Goal: Task Accomplishment & Management: Manage account settings

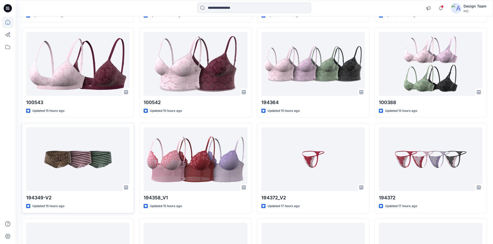
scroll to position [1383, 0]
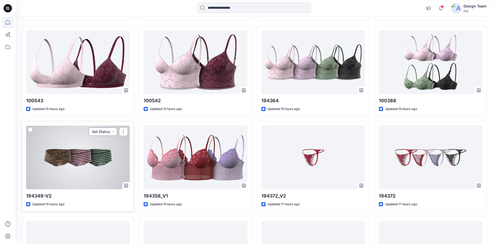
click at [113, 133] on button "Set Status" at bounding box center [103, 132] width 28 height 8
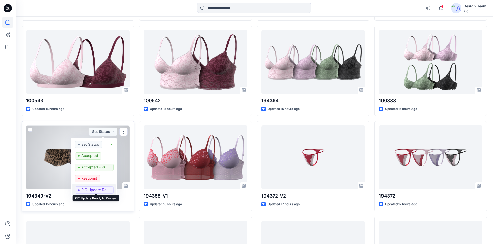
click at [99, 188] on p "PIC Update Ready to Review" at bounding box center [95, 190] width 29 height 7
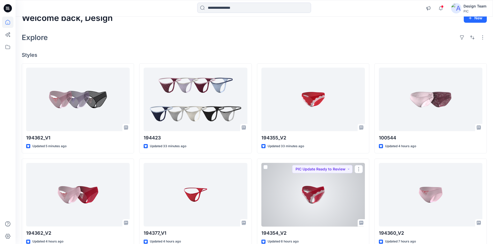
scroll to position [0, 0]
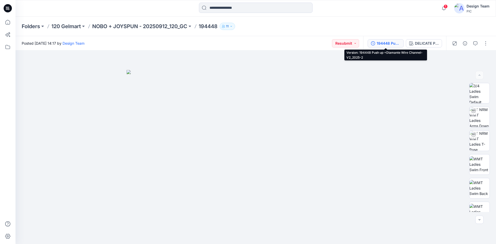
click at [387, 40] on button "194448 Push up +Diamante Wire Channel-V2_2025-2" at bounding box center [386, 43] width 36 height 8
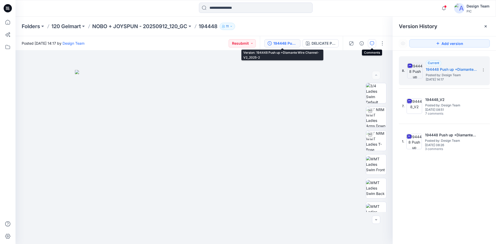
click at [372, 45] on icon "button" at bounding box center [372, 43] width 4 height 4
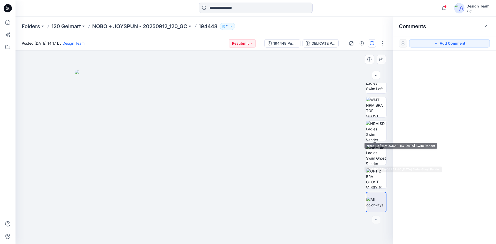
scroll to position [129, 0]
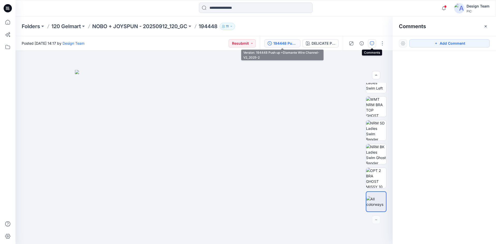
click at [289, 46] on div "194448 Push up +Diamante Wire Channel-V2_2025-2" at bounding box center [286, 44] width 24 height 6
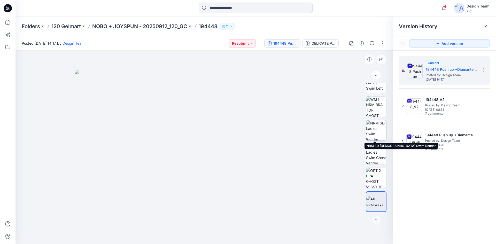
click at [374, 129] on img at bounding box center [376, 131] width 20 height 20
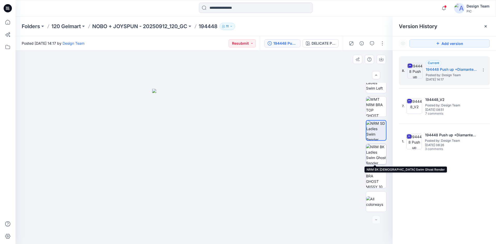
click at [376, 160] on img at bounding box center [376, 154] width 20 height 20
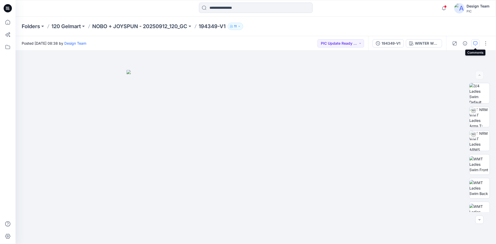
click at [475, 43] on icon "button" at bounding box center [476, 43] width 4 height 4
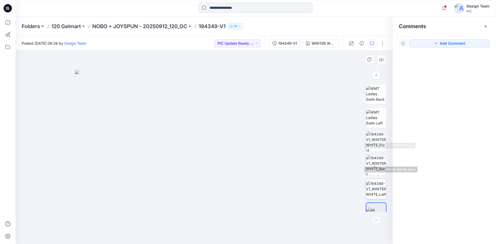
scroll to position [106, 0]
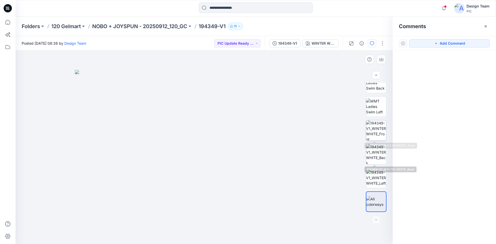
click at [370, 134] on img at bounding box center [376, 131] width 20 height 20
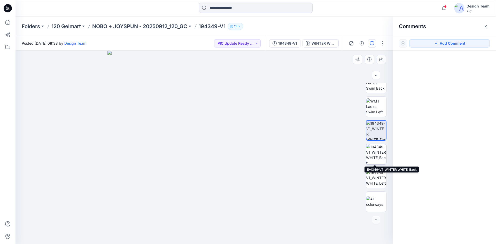
click at [377, 155] on img at bounding box center [376, 154] width 20 height 20
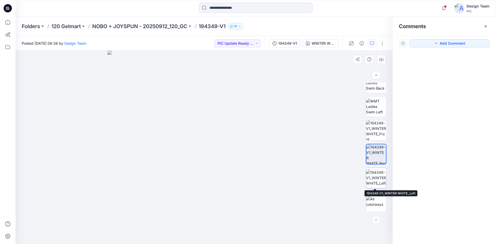
click at [378, 176] on img at bounding box center [376, 178] width 20 height 16
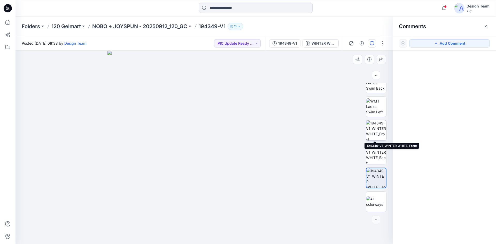
click at [377, 130] on img at bounding box center [376, 131] width 20 height 20
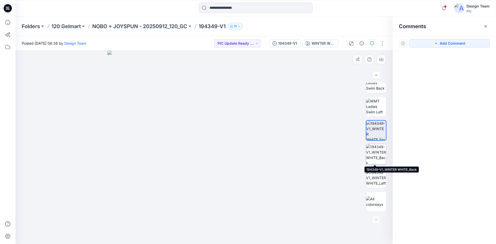
click at [375, 158] on img at bounding box center [376, 154] width 20 height 20
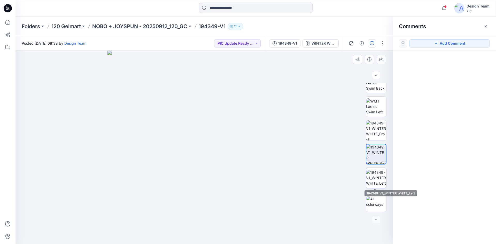
click at [377, 174] on img at bounding box center [376, 178] width 20 height 16
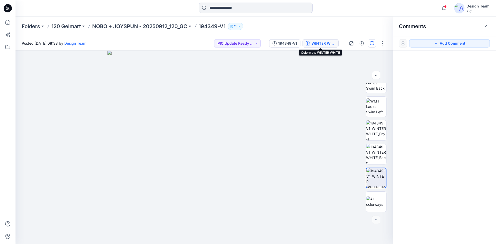
click at [327, 43] on div "WINTER WHITE" at bounding box center [324, 44] width 24 height 6
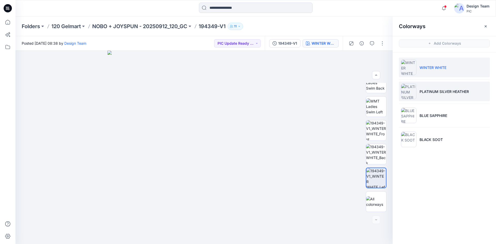
click at [438, 94] on p "PLATINUM SILVER HEATHER" at bounding box center [444, 91] width 49 height 5
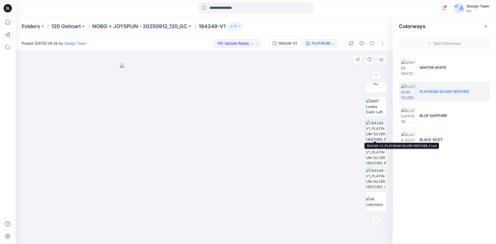
click at [375, 132] on img at bounding box center [376, 131] width 20 height 20
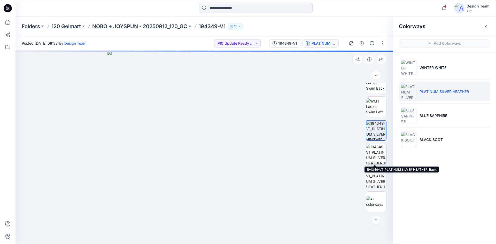
click at [372, 160] on img at bounding box center [376, 154] width 20 height 20
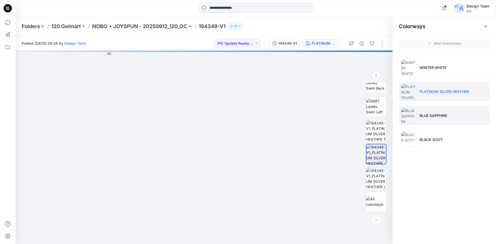
click at [456, 122] on li "BLUE SAPPHIRE" at bounding box center [444, 116] width 91 height 20
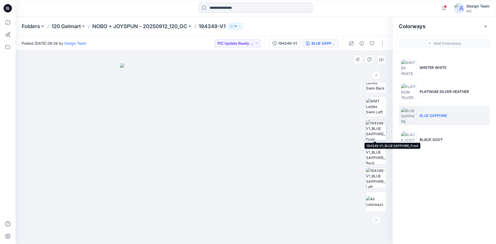
click at [379, 132] on img at bounding box center [376, 131] width 20 height 20
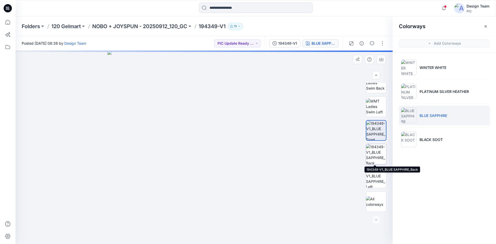
click at [375, 159] on img at bounding box center [376, 154] width 20 height 20
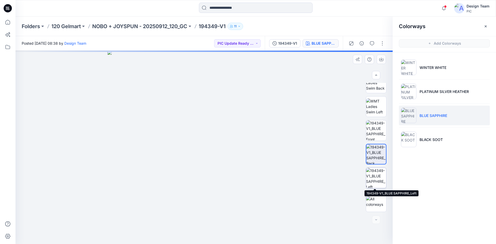
click at [375, 176] on img at bounding box center [376, 178] width 20 height 20
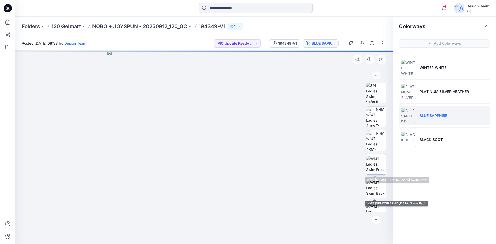
scroll to position [0, 0]
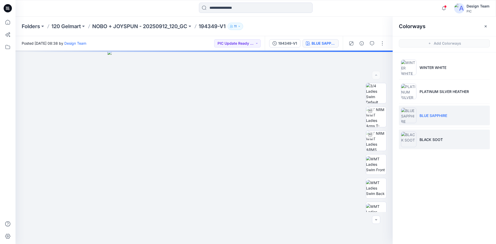
click at [450, 142] on li "BLACK SOOT" at bounding box center [444, 140] width 91 height 20
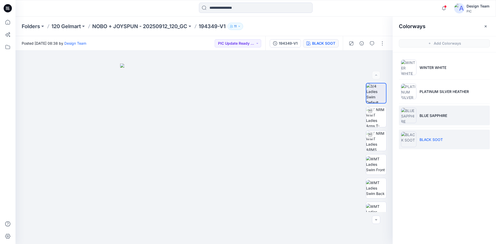
click at [430, 119] on li "BLUE SAPPHIRE" at bounding box center [444, 116] width 91 height 20
click at [435, 142] on p "BLACK SOOT" at bounding box center [431, 139] width 23 height 5
click at [426, 120] on li "BLUE SAPPHIRE" at bounding box center [444, 116] width 91 height 20
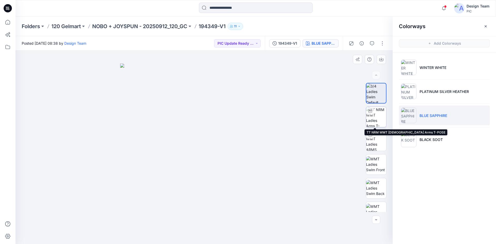
click at [375, 120] on img at bounding box center [376, 117] width 20 height 20
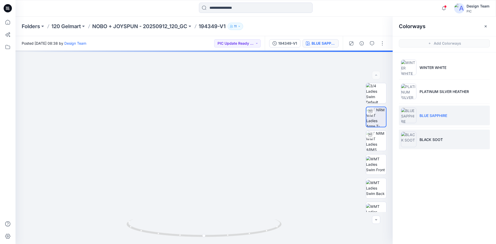
click at [441, 144] on li "BLACK SOOT" at bounding box center [444, 140] width 91 height 20
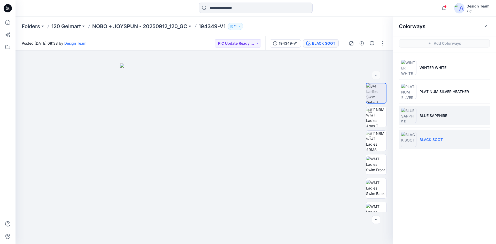
click at [440, 123] on li "BLUE SAPPHIRE" at bounding box center [444, 116] width 91 height 20
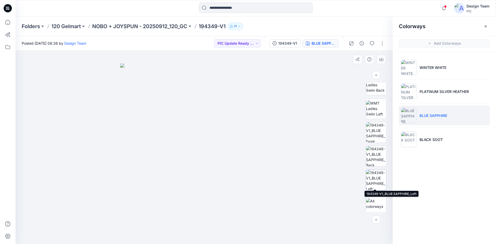
scroll to position [106, 0]
click at [378, 206] on img at bounding box center [376, 202] width 20 height 11
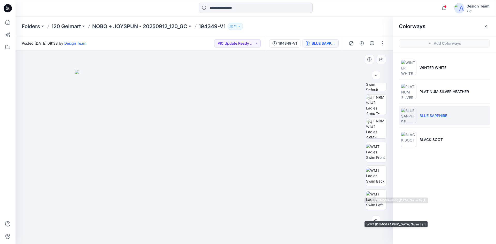
scroll to position [0, 0]
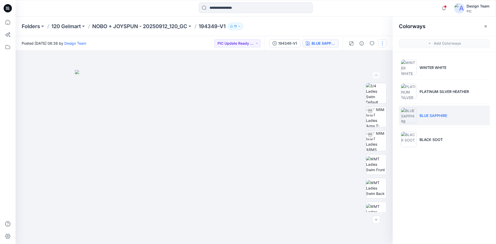
click at [381, 45] on button "button" at bounding box center [383, 43] width 8 height 8
click at [358, 68] on button "Edit" at bounding box center [361, 70] width 48 height 10
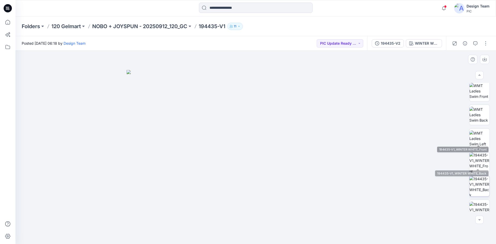
scroll to position [106, 0]
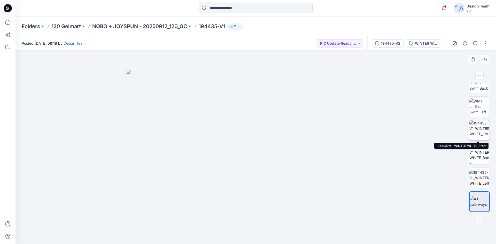
click at [473, 134] on img at bounding box center [480, 131] width 20 height 20
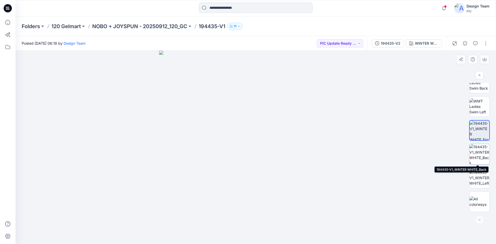
click at [485, 155] on img at bounding box center [480, 154] width 20 height 20
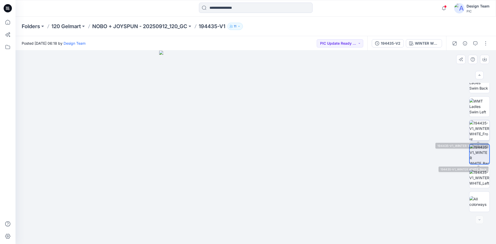
click at [482, 136] on img at bounding box center [480, 131] width 20 height 20
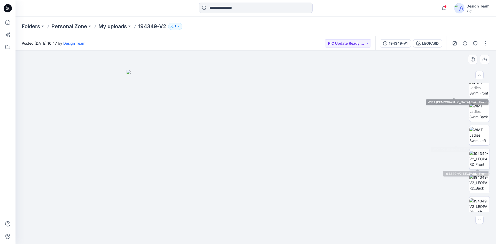
scroll to position [78, 0]
click at [480, 165] on img at bounding box center [480, 158] width 20 height 16
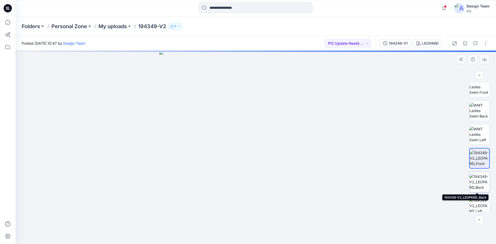
click at [476, 186] on img at bounding box center [480, 182] width 20 height 16
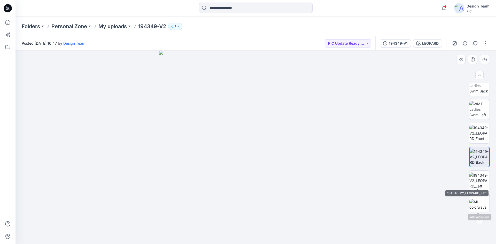
scroll to position [106, 0]
click at [478, 177] on img at bounding box center [480, 178] width 20 height 16
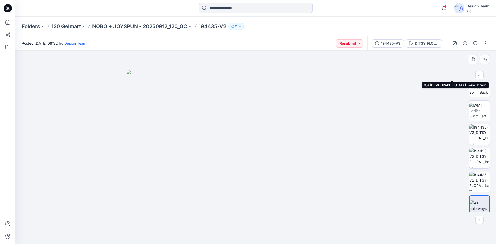
scroll to position [103, 0]
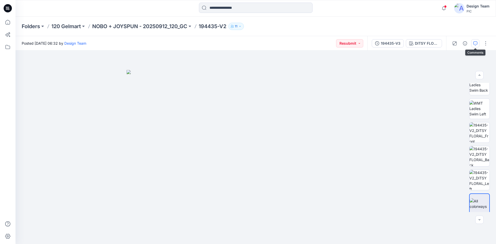
click at [476, 46] on button "button" at bounding box center [476, 43] width 8 height 8
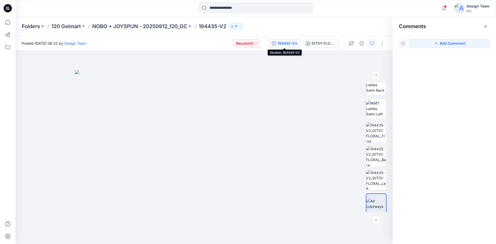
click at [282, 45] on div "194435-V3" at bounding box center [288, 44] width 20 height 6
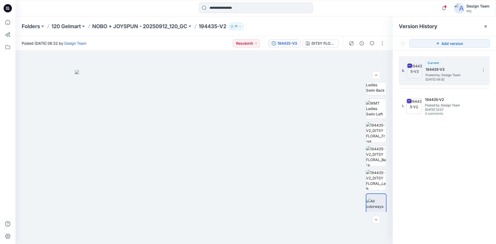
click at [409, 80] on div "5. Current 194435-V3 Posted by: Design Team [DATE] 06:32" at bounding box center [441, 70] width 78 height 25
click at [386, 42] on button "button" at bounding box center [383, 43] width 8 height 8
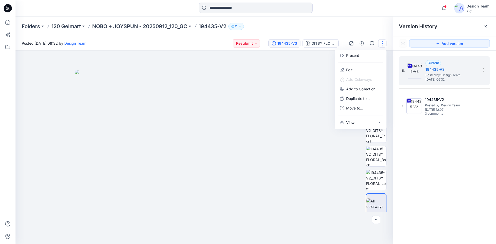
click at [382, 28] on div "Folders 120 Gelmart NOBO + JOYSPUN - 20250912_120_GC 194435-V2 11" at bounding box center [236, 26] width 428 height 7
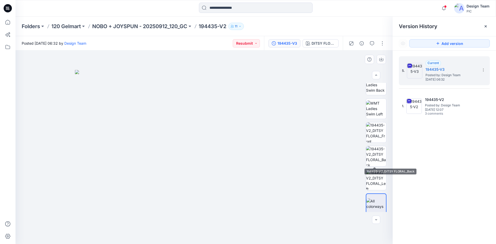
click at [375, 145] on div at bounding box center [376, 147] width 21 height 129
click at [374, 143] on div at bounding box center [376, 147] width 21 height 129
click at [374, 140] on img at bounding box center [376, 133] width 20 height 20
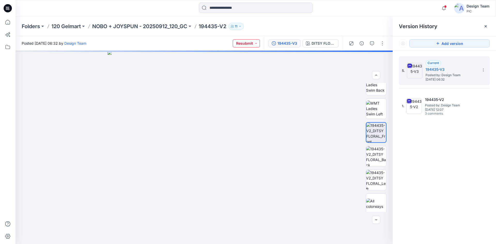
click at [255, 44] on button "Resubmit" at bounding box center [246, 43] width 27 height 8
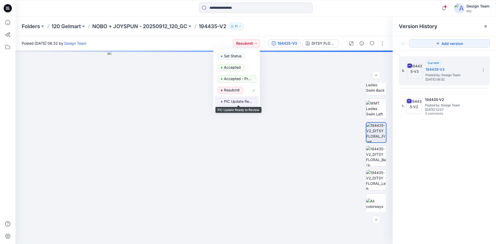
click at [241, 103] on p "PIC Update Ready to Review" at bounding box center [238, 101] width 29 height 7
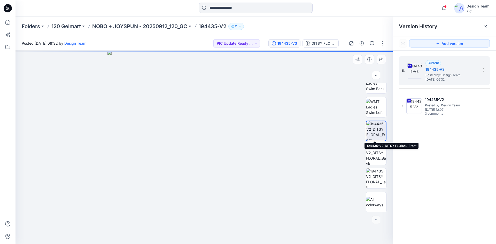
scroll to position [106, 0]
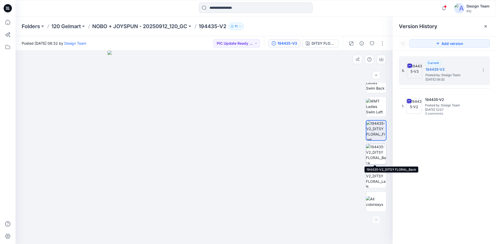
click at [372, 161] on img at bounding box center [376, 154] width 20 height 20
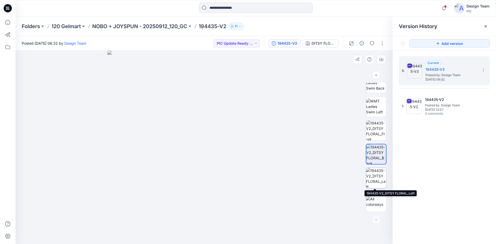
click at [381, 180] on img at bounding box center [376, 178] width 20 height 20
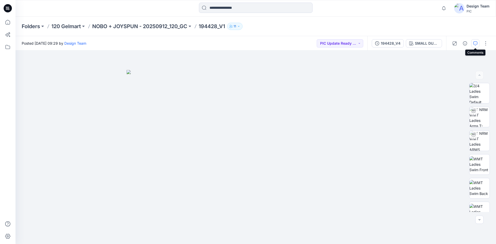
click at [472, 41] on button "button" at bounding box center [476, 43] width 8 height 8
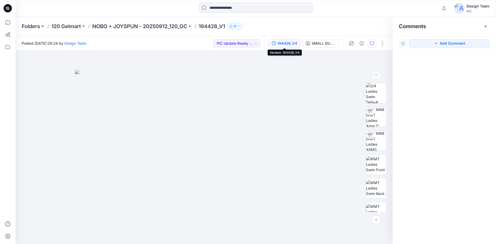
click at [292, 44] on div "194428_V4" at bounding box center [288, 44] width 20 height 6
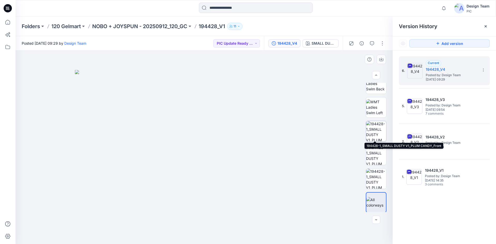
scroll to position [106, 0]
click at [379, 136] on img at bounding box center [376, 131] width 20 height 20
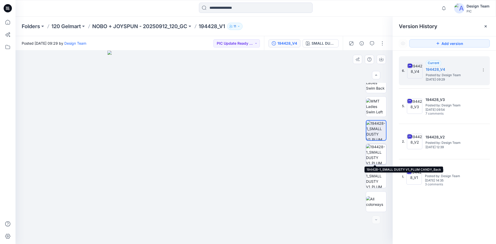
click at [379, 155] on img at bounding box center [376, 154] width 20 height 20
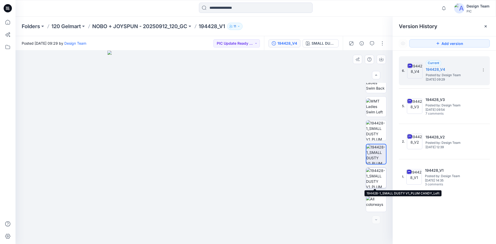
click at [379, 178] on img at bounding box center [376, 178] width 20 height 20
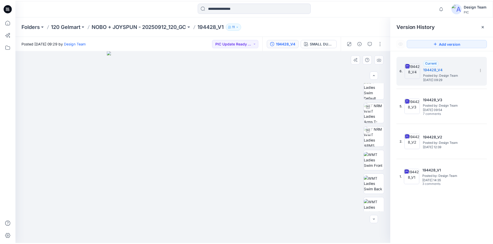
scroll to position [0, 0]
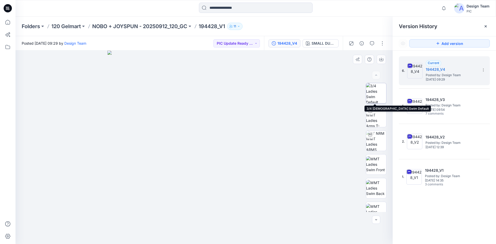
click at [379, 92] on img at bounding box center [376, 93] width 20 height 20
click at [11, 20] on icon at bounding box center [7, 22] width 11 height 11
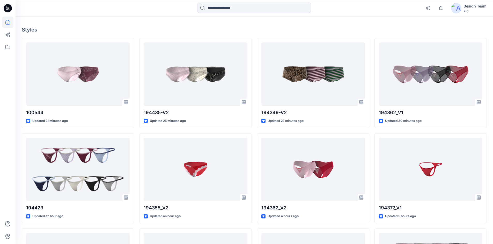
scroll to position [26, 0]
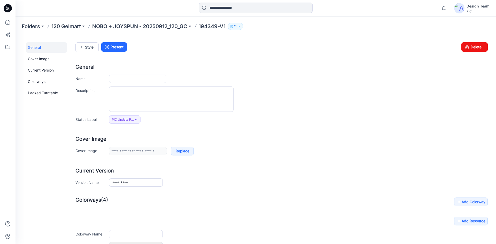
type input "*********"
type input "**********"
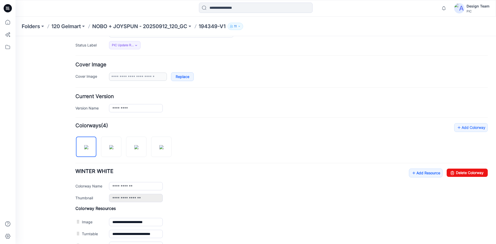
scroll to position [78, 0]
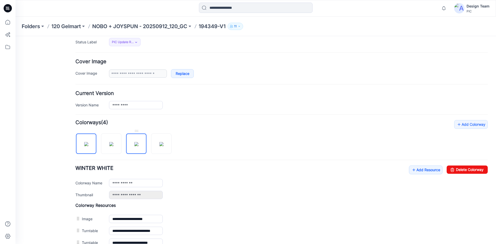
click at [139, 146] on img at bounding box center [136, 144] width 4 height 4
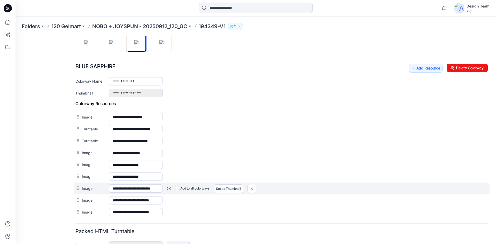
scroll to position [181, 0]
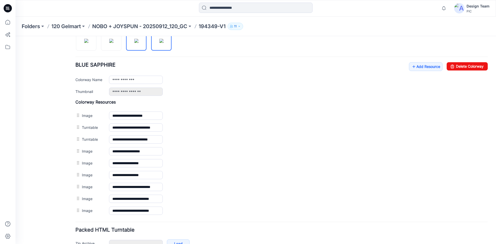
click at [160, 43] on img at bounding box center [162, 41] width 4 height 4
click at [138, 43] on img at bounding box center [136, 41] width 4 height 4
click at [84, 43] on img at bounding box center [86, 41] width 4 height 4
type input "**********"
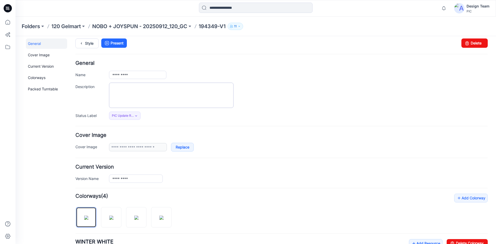
scroll to position [0, 0]
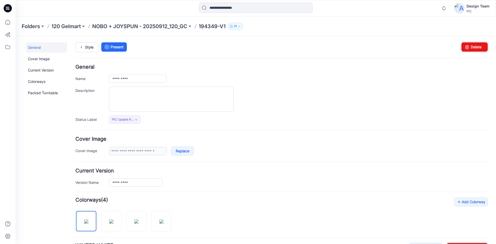
click at [214, 27] on p "194349-V1" at bounding box center [212, 26] width 27 height 7
click at [83, 46] on icon at bounding box center [81, 47] width 7 height 9
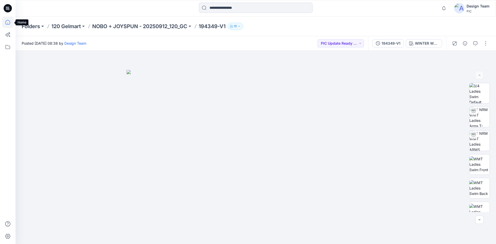
click at [9, 24] on icon at bounding box center [7, 22] width 5 height 5
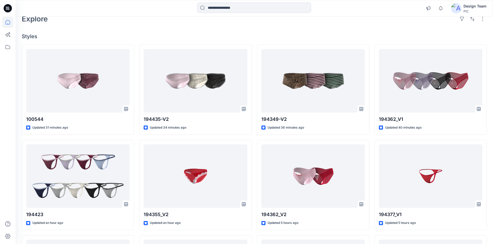
scroll to position [26, 0]
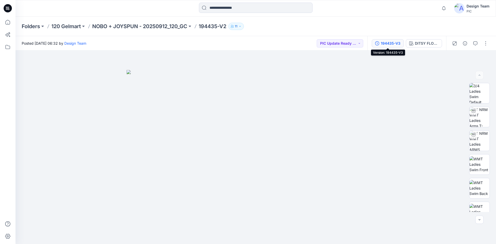
click at [389, 43] on div "194435-V3" at bounding box center [391, 44] width 20 height 6
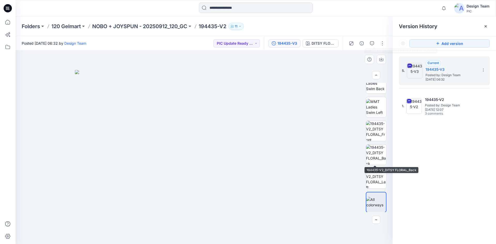
scroll to position [106, 0]
click at [378, 129] on img at bounding box center [376, 131] width 20 height 20
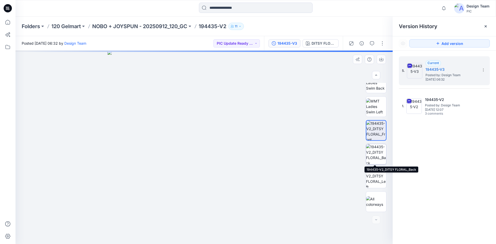
click at [379, 159] on img at bounding box center [376, 154] width 20 height 20
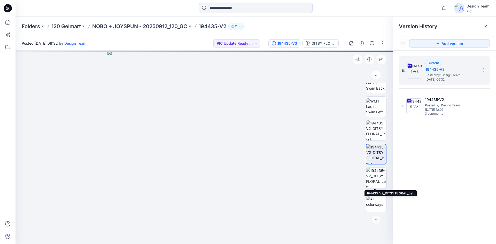
click at [376, 174] on img at bounding box center [376, 178] width 20 height 20
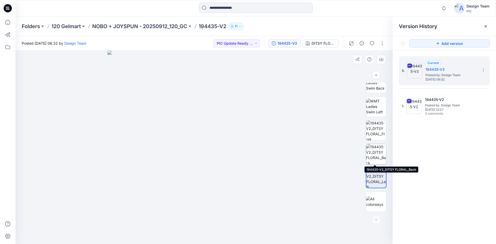
click at [368, 148] on img at bounding box center [376, 154] width 20 height 20
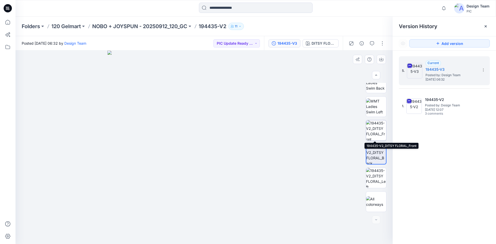
click at [375, 127] on img at bounding box center [376, 131] width 20 height 20
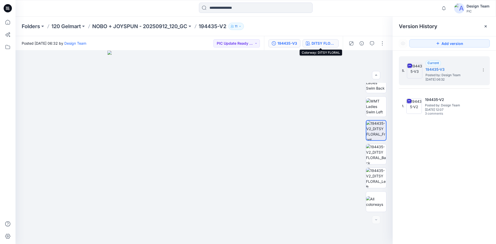
click at [326, 44] on div "DITSY FLORAL" at bounding box center [324, 44] width 24 height 6
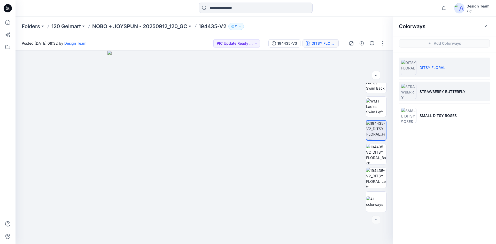
click at [447, 94] on p "STRAWBERRY BUTTERFLY" at bounding box center [443, 91] width 46 height 5
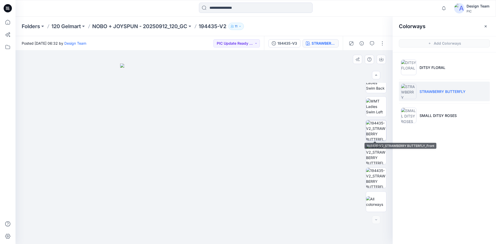
click at [381, 131] on img at bounding box center [376, 131] width 20 height 20
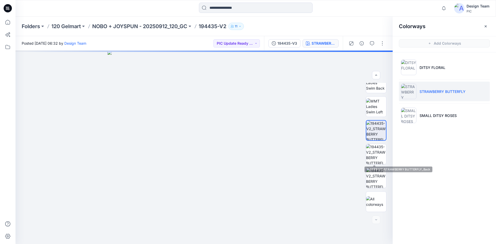
drag, startPoint x: 377, startPoint y: 157, endPoint x: 420, endPoint y: 144, distance: 44.9
click at [420, 144] on div "Colorways Add Colorways DITSY FLORAL STRAWBERRY BUTTERFLY SMALL DITSY ROSES" at bounding box center [444, 131] width 103 height 228
click at [376, 149] on img at bounding box center [376, 154] width 20 height 20
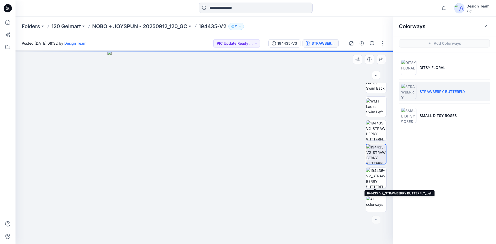
click at [378, 172] on img at bounding box center [376, 178] width 20 height 20
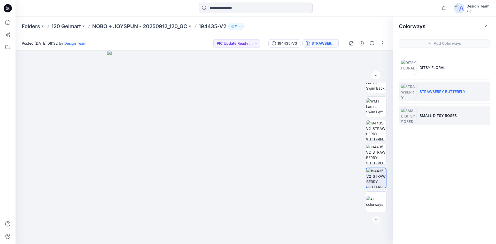
click at [458, 121] on li "SMALL DITSY ROSES" at bounding box center [444, 116] width 91 height 20
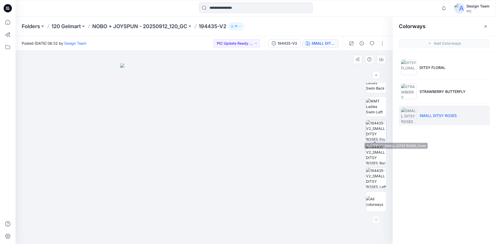
click at [370, 130] on img at bounding box center [376, 131] width 20 height 20
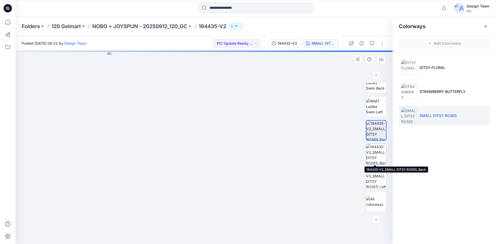
click at [374, 155] on img at bounding box center [376, 154] width 20 height 20
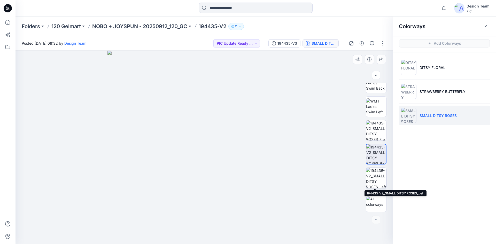
click at [371, 178] on img at bounding box center [376, 178] width 20 height 20
